Goal: Find contact information: Obtain details needed to contact an individual or organization

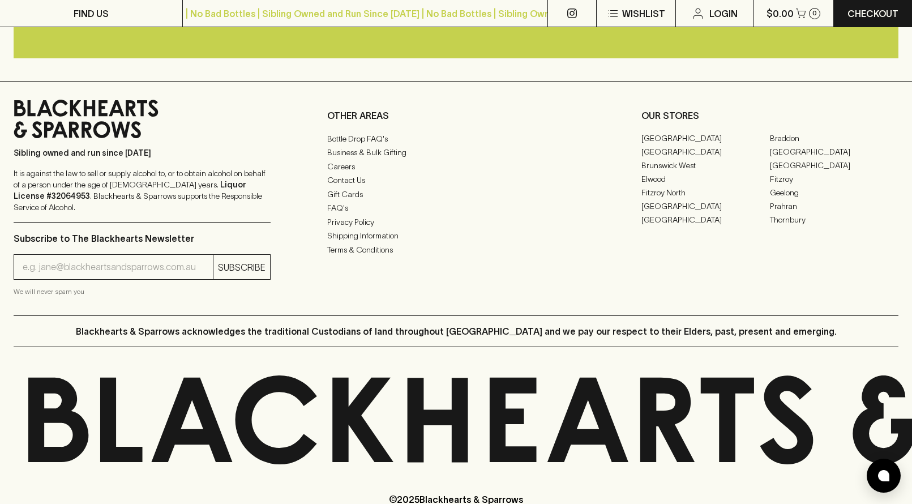
scroll to position [2833, 0]
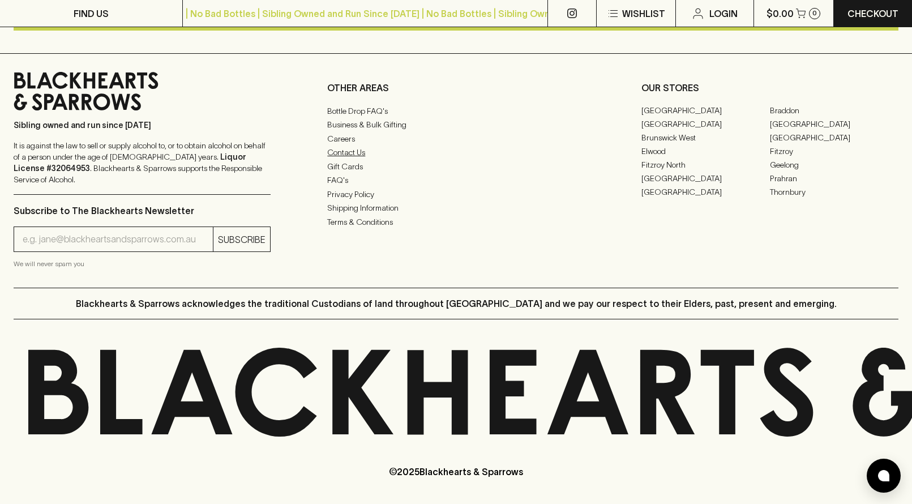
click at [344, 159] on link "Contact Us" at bounding box center [455, 152] width 257 height 14
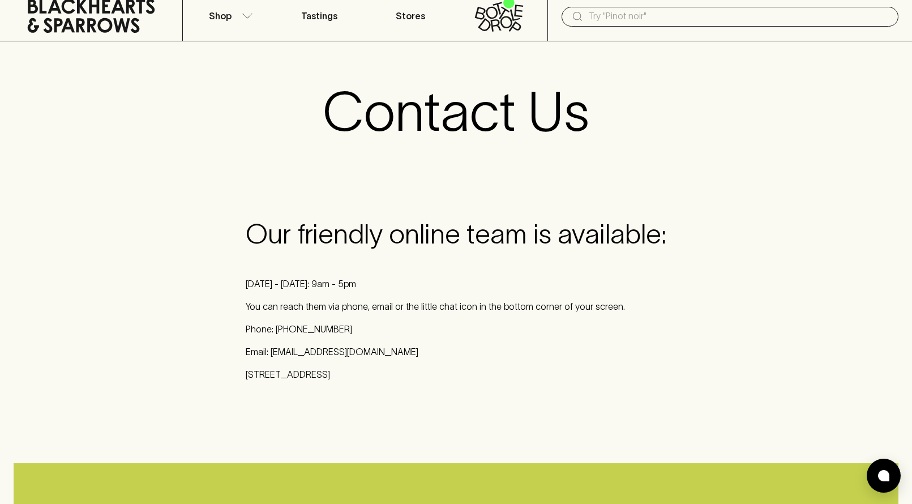
scroll to position [57, 0]
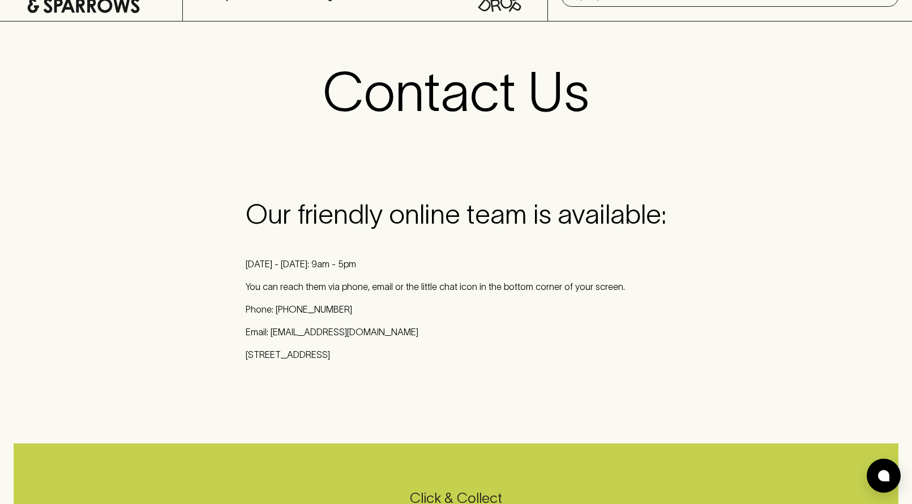
click at [377, 368] on div "Our friendly online team is available: [DATE] - [DATE]: 9am - 5pm You can reach…" at bounding box center [456, 284] width 420 height 172
click at [381, 330] on p "Email: [EMAIL_ADDRESS][DOMAIN_NAME]" at bounding box center [456, 332] width 420 height 14
drag, startPoint x: 384, startPoint y: 331, endPoint x: 272, endPoint y: 336, distance: 112.1
click at [272, 336] on p "Email: [EMAIL_ADDRESS][DOMAIN_NAME]" at bounding box center [456, 332] width 420 height 14
copy p "[EMAIL_ADDRESS][DOMAIN_NAME]"
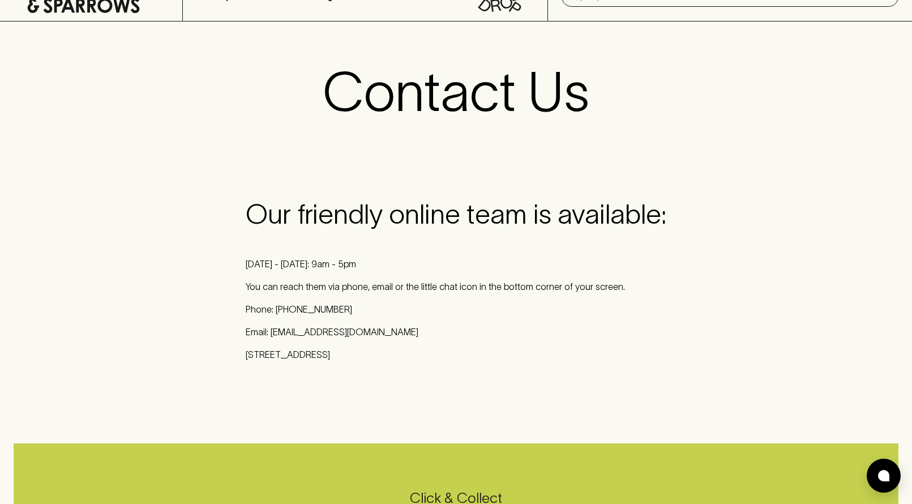
click at [344, 295] on div "Our friendly online team is available: [DATE] - [DATE]: 9am - 5pm You can reach…" at bounding box center [456, 279] width 420 height 163
drag, startPoint x: 351, startPoint y: 308, endPoint x: 274, endPoint y: 308, distance: 76.4
click at [274, 308] on p "Phone: [PHONE_NUMBER]" at bounding box center [456, 309] width 420 height 14
copy p "[PHONE_NUMBER]"
